Goal: Find specific page/section: Find specific page/section

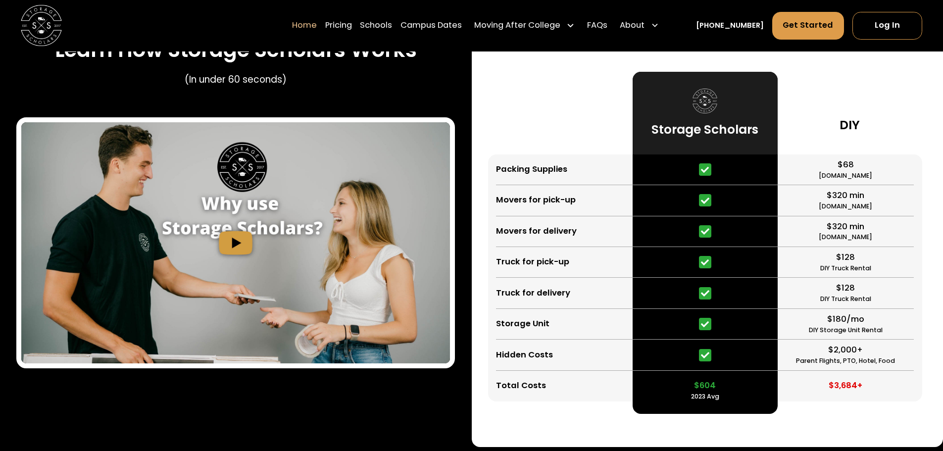
scroll to position [1930, 0]
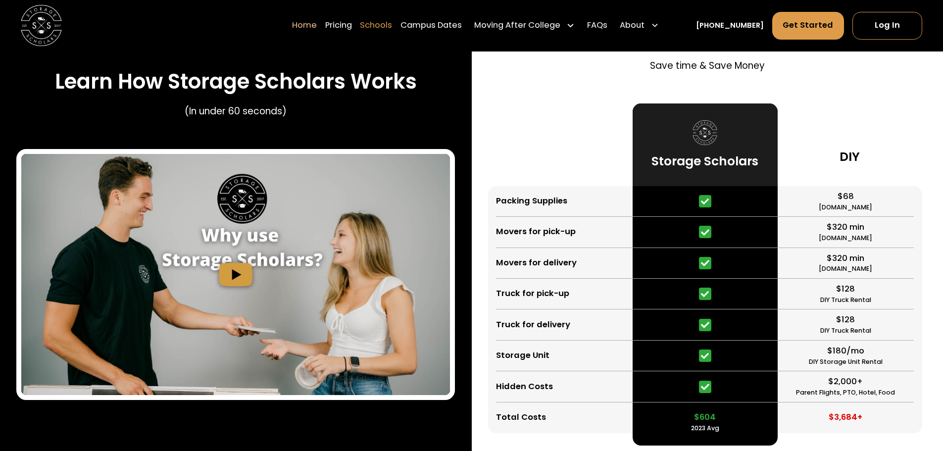
click at [392, 29] on link "Schools" at bounding box center [376, 25] width 32 height 29
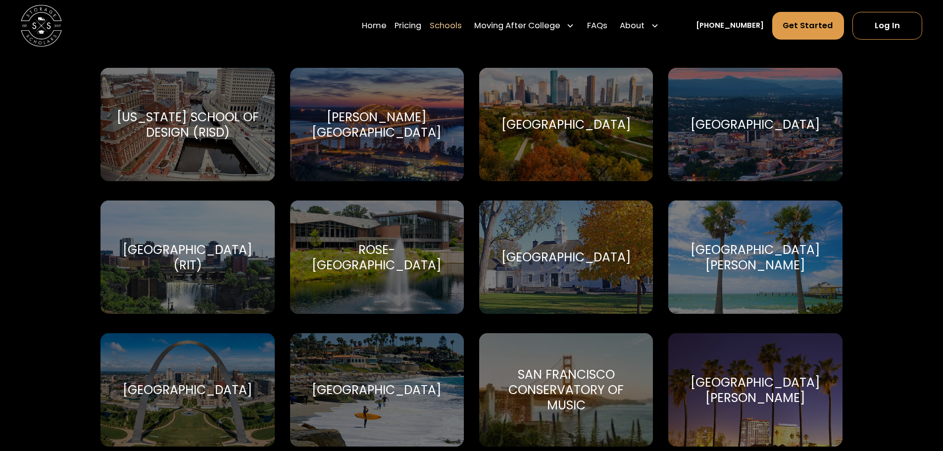
scroll to position [3384, 0]
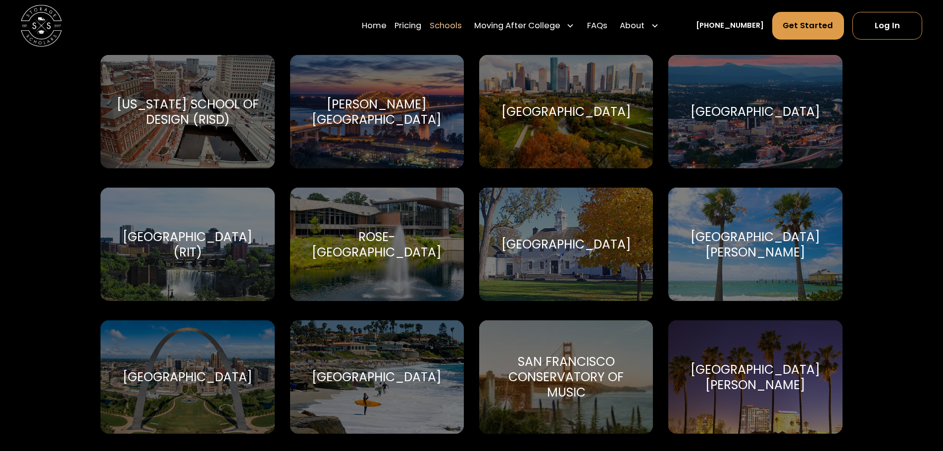
click at [927, 249] on div "Select your service Find Your School [PERSON_NAME][GEOGRAPHIC_DATA] [PERSON_NAM…" at bounding box center [471, 125] width 943 height 6235
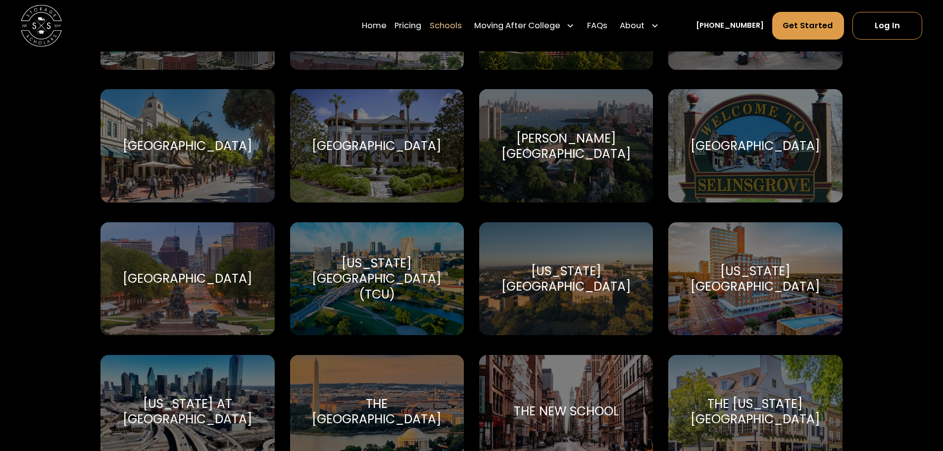
scroll to position [4017, 0]
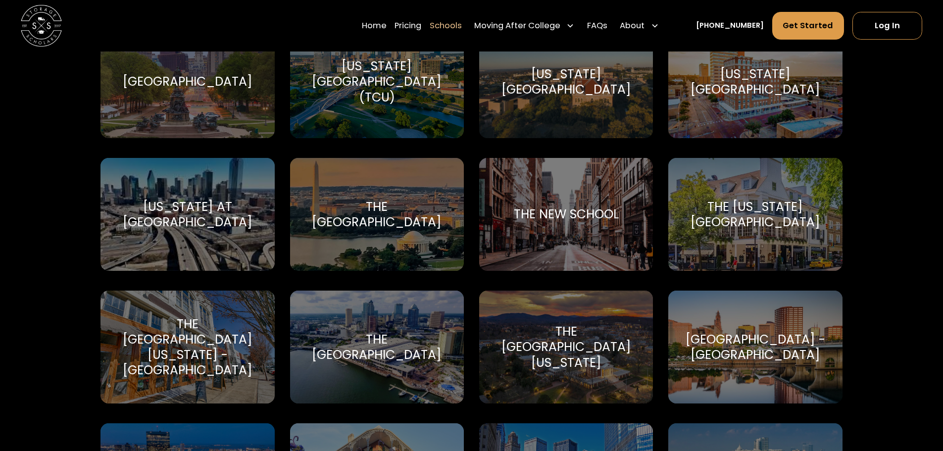
scroll to position [4219, 0]
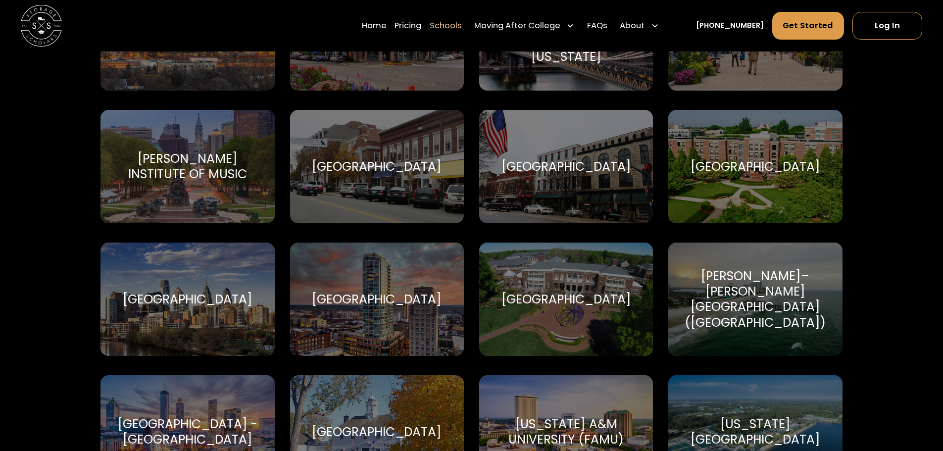
scroll to position [1450, 0]
